Goal: Navigation & Orientation: Find specific page/section

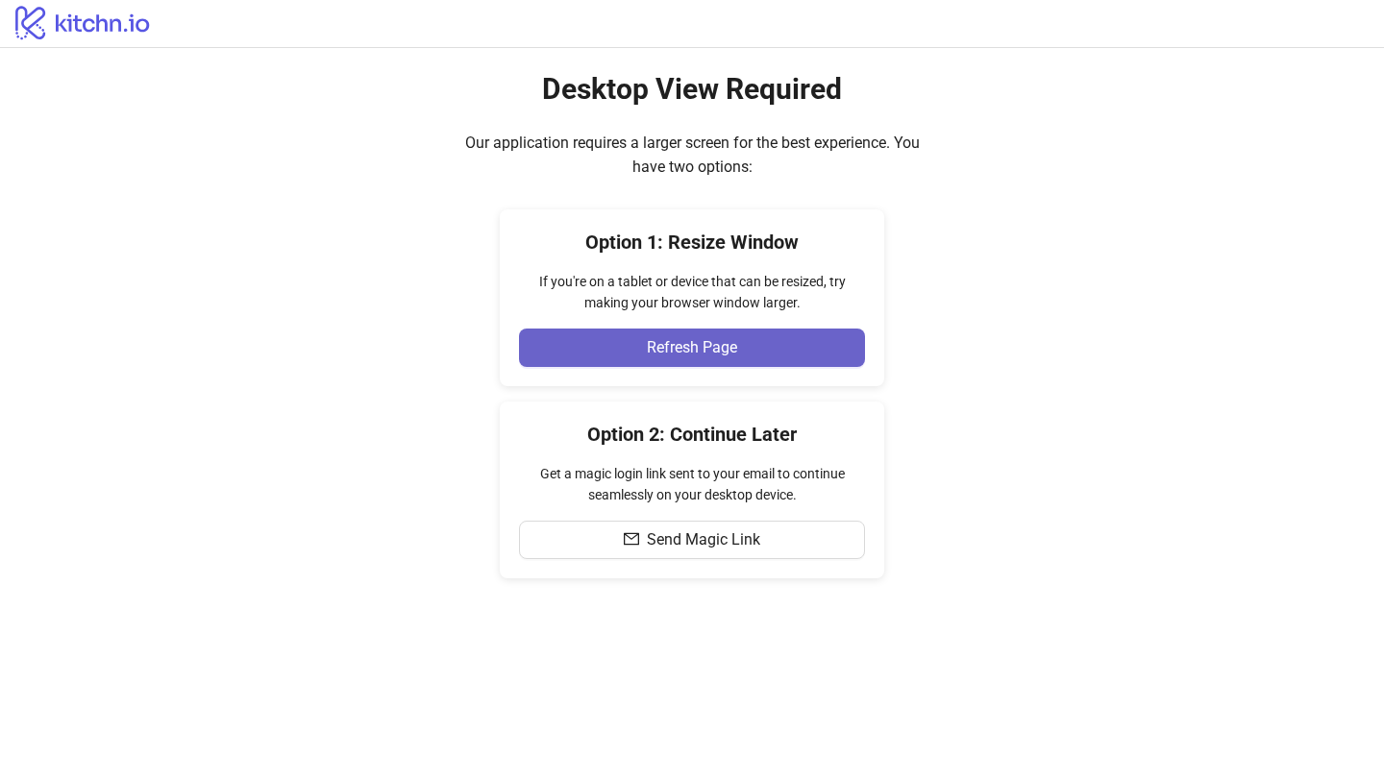
click at [629, 353] on button "Refresh Page" at bounding box center [692, 348] width 346 height 38
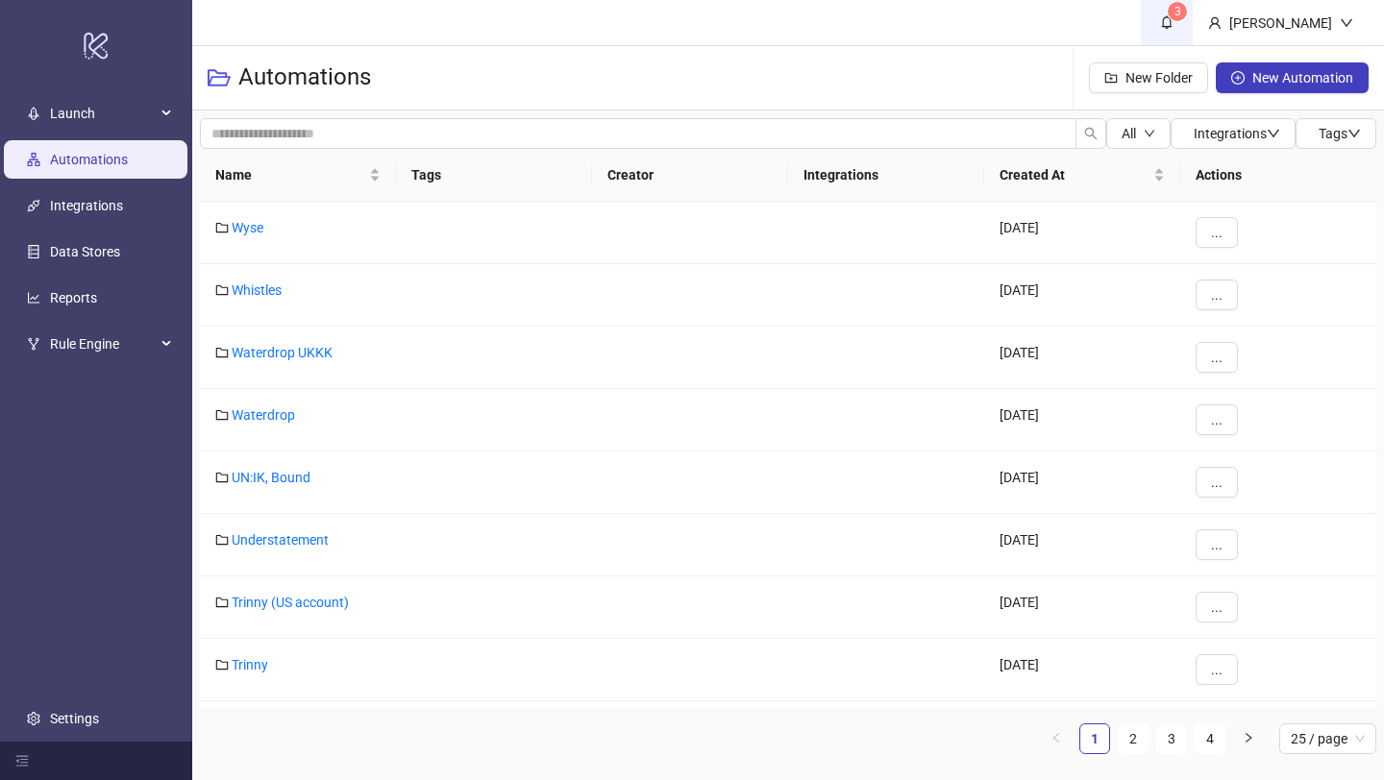
click at [1173, 22] on icon "bell" at bounding box center [1166, 21] width 13 height 13
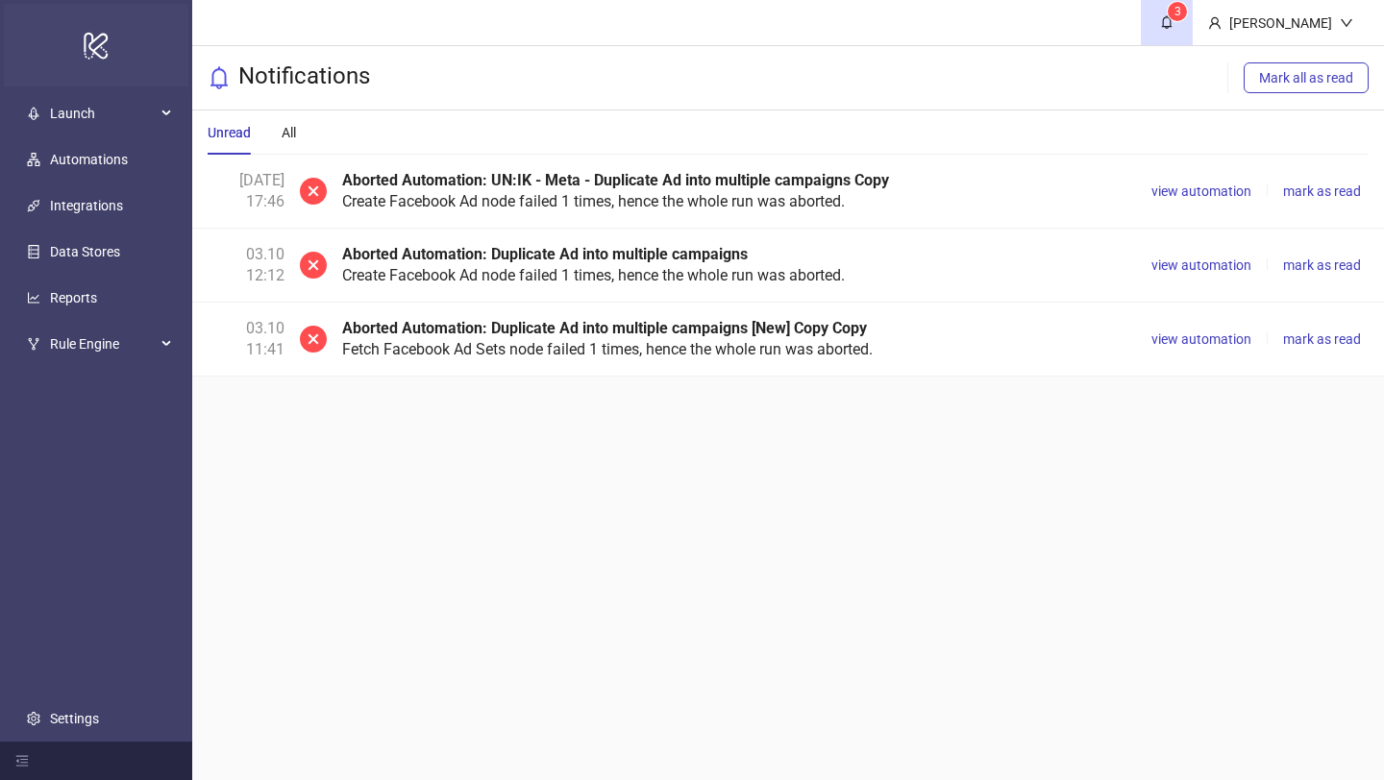
click at [86, 39] on icon at bounding box center [96, 46] width 24 height 27
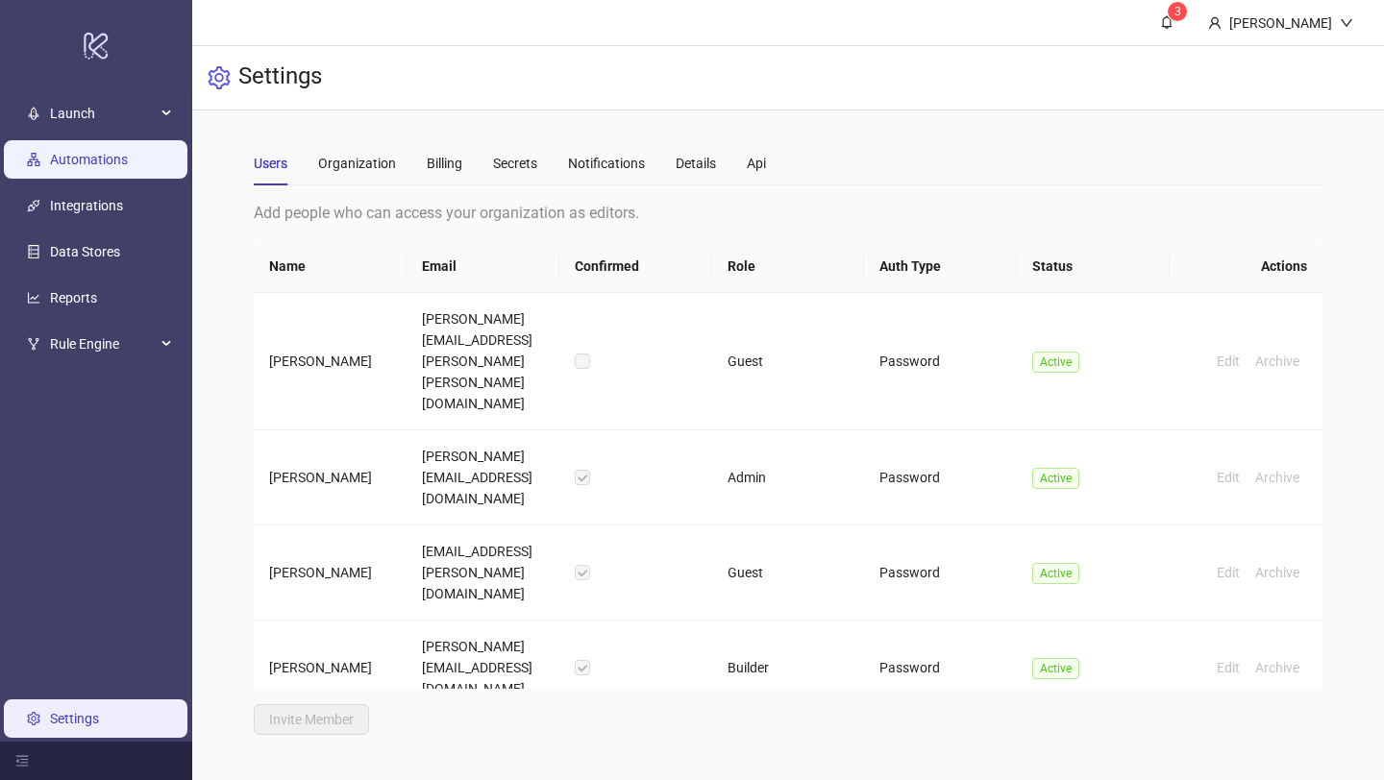
click at [95, 164] on link "Automations" at bounding box center [89, 159] width 78 height 15
